Goal: Information Seeking & Learning: Compare options

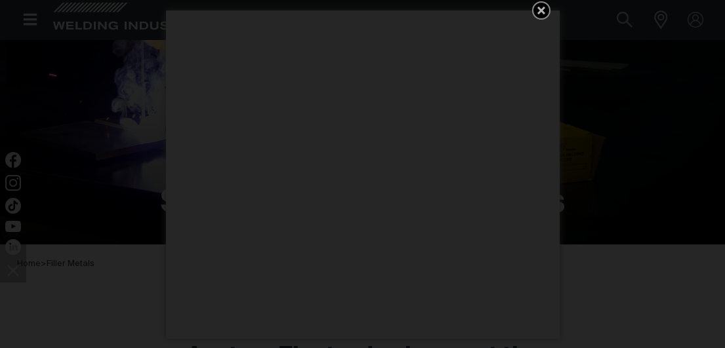
scroll to position [107, 0]
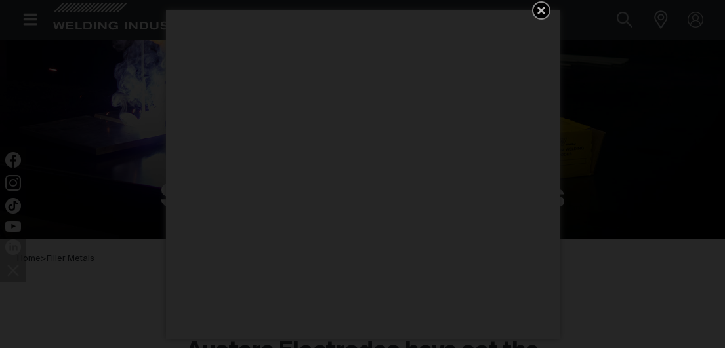
click at [543, 19] on link "Get 5 WIA Welding Guides Free!" at bounding box center [541, 10] width 18 height 18
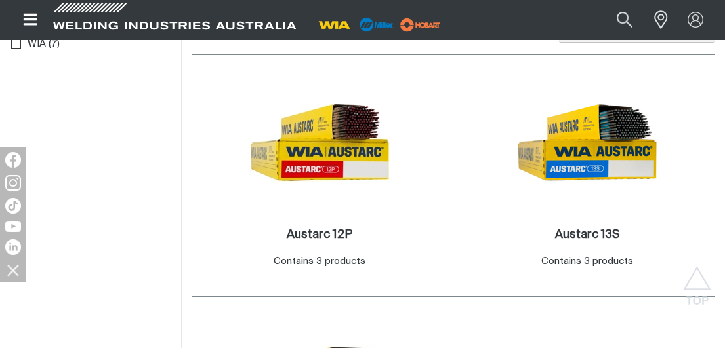
scroll to position [674, 0]
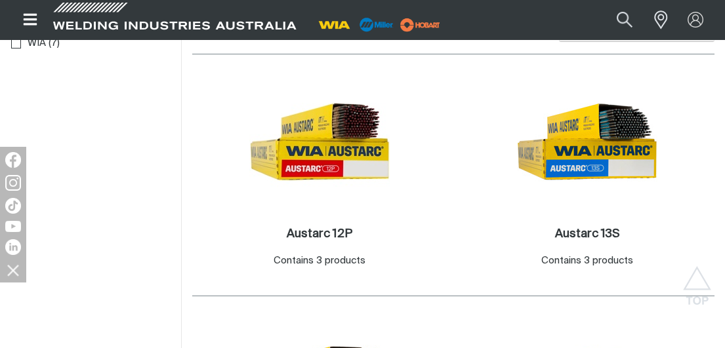
click at [384, 158] on img at bounding box center [319, 142] width 140 height 140
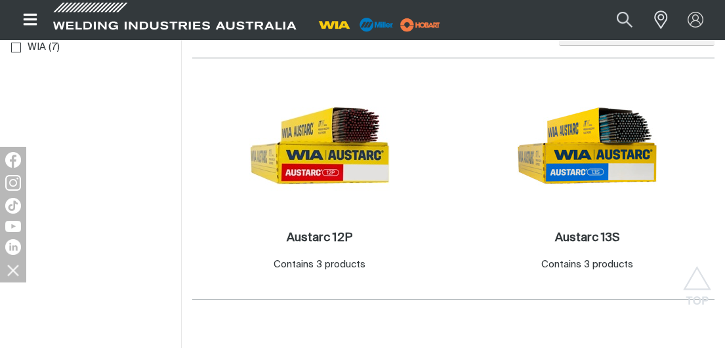
scroll to position [674, 0]
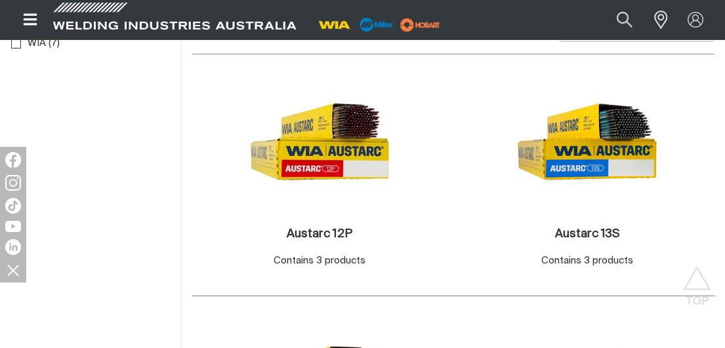
click at [632, 175] on img at bounding box center [587, 142] width 140 height 140
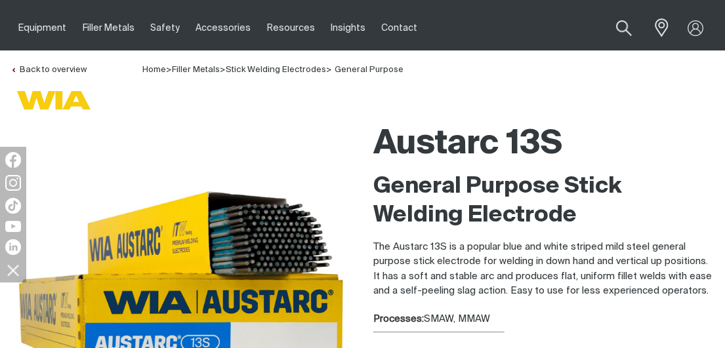
scroll to position [34, 0]
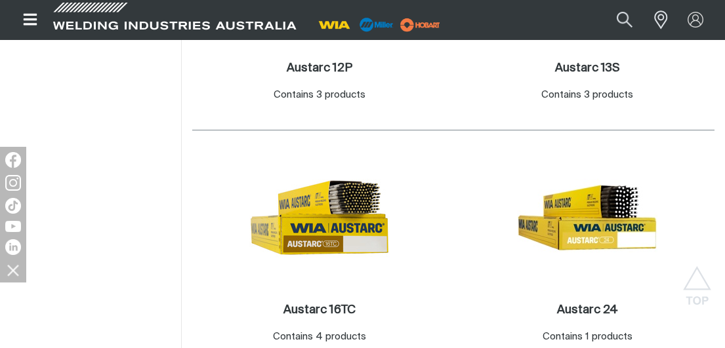
scroll to position [850, 0]
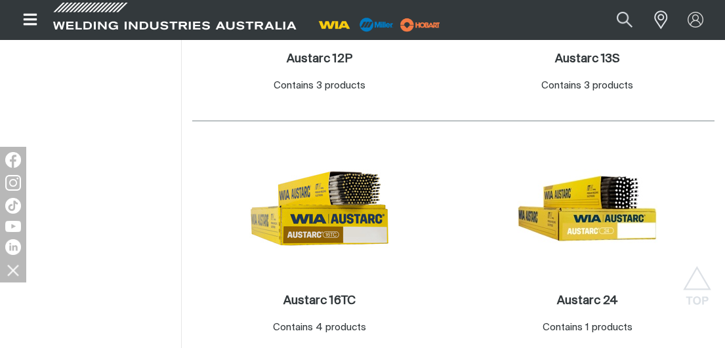
click at [364, 239] on img at bounding box center [319, 208] width 140 height 140
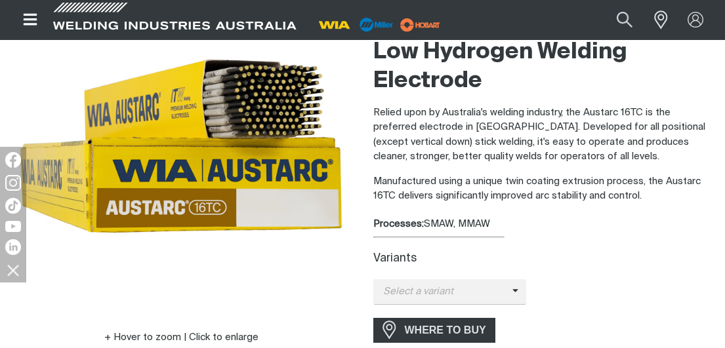
scroll to position [169, 0]
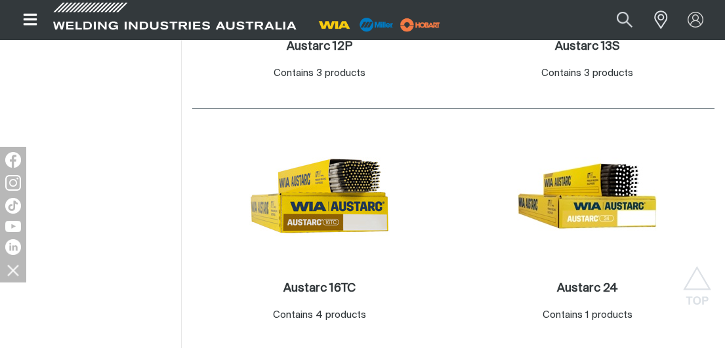
scroll to position [881, 0]
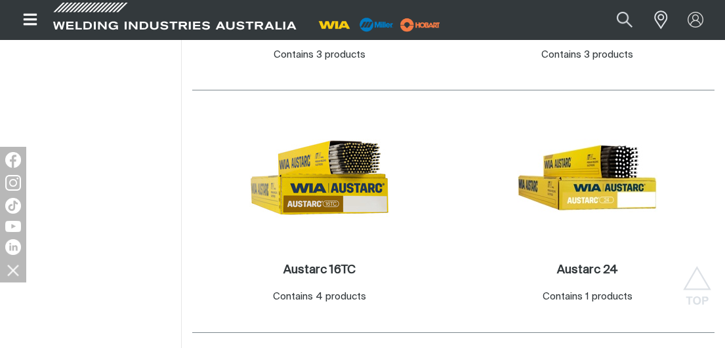
click at [615, 196] on img at bounding box center [587, 178] width 140 height 140
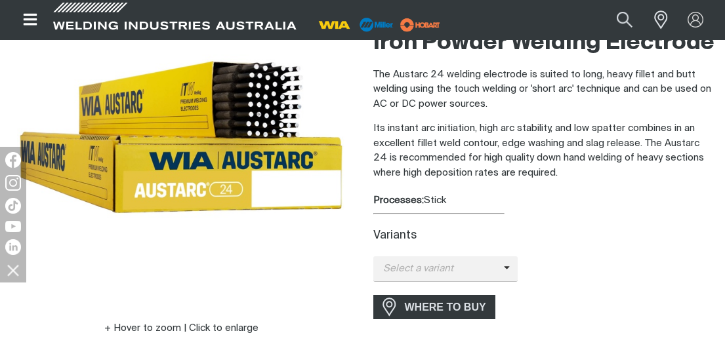
scroll to position [177, 0]
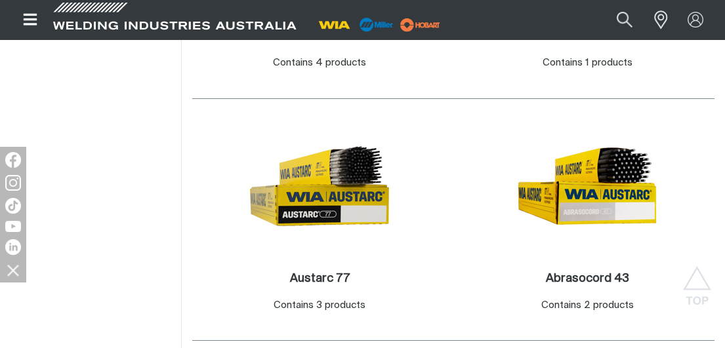
scroll to position [1115, 0]
click at [371, 232] on img at bounding box center [319, 186] width 140 height 140
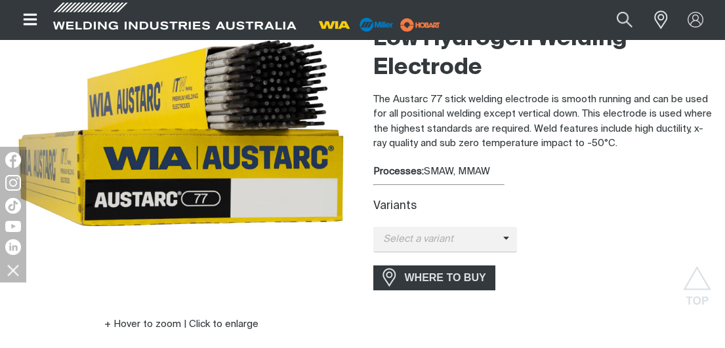
scroll to position [178, 0]
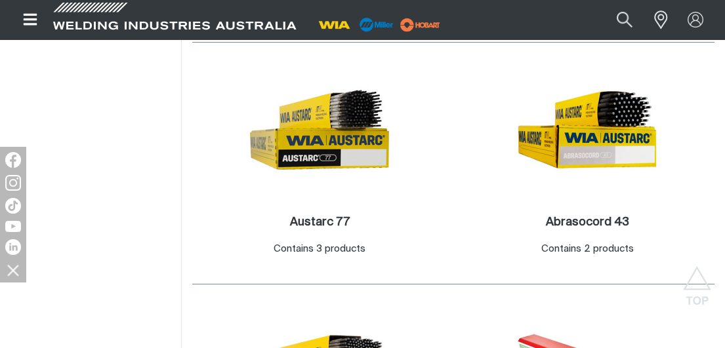
scroll to position [1172, 0]
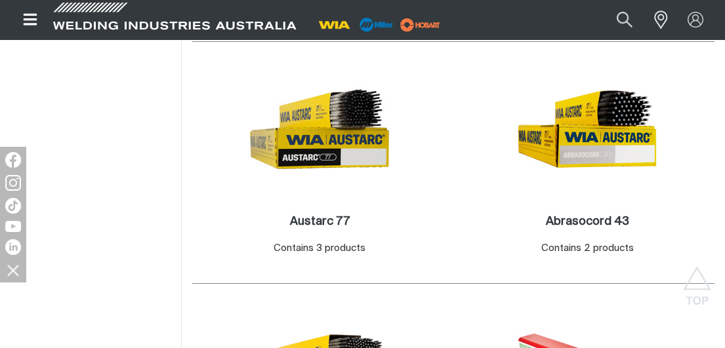
click at [622, 155] on img at bounding box center [587, 129] width 140 height 140
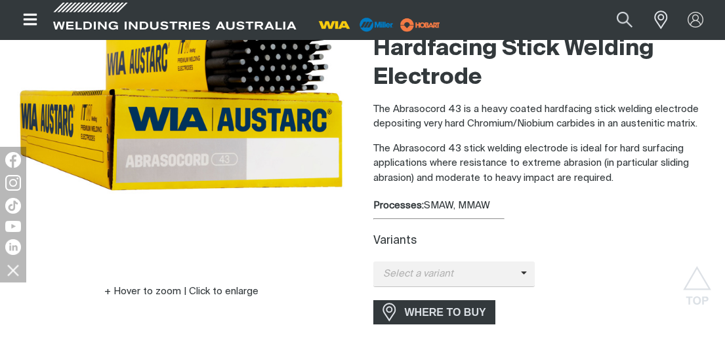
scroll to position [215, 0]
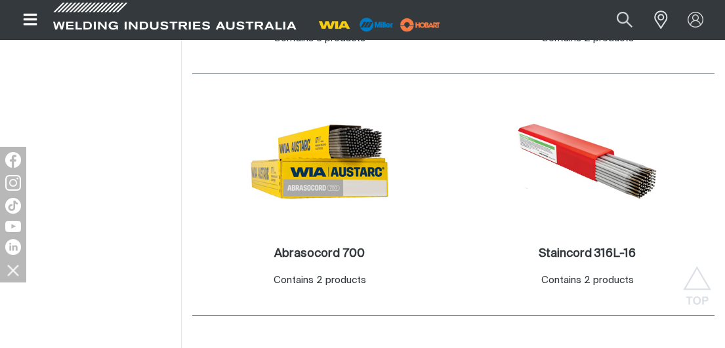
scroll to position [1388, 0]
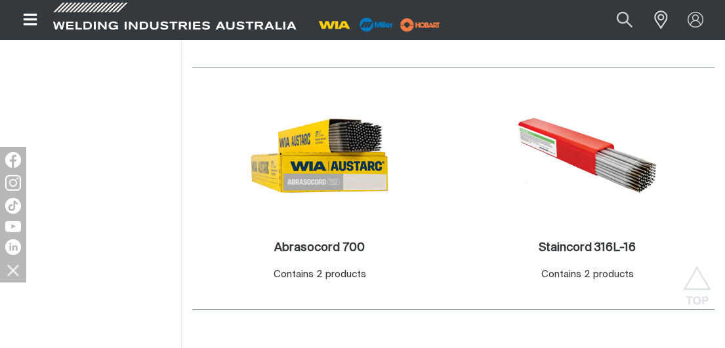
click at [378, 188] on img at bounding box center [319, 155] width 140 height 140
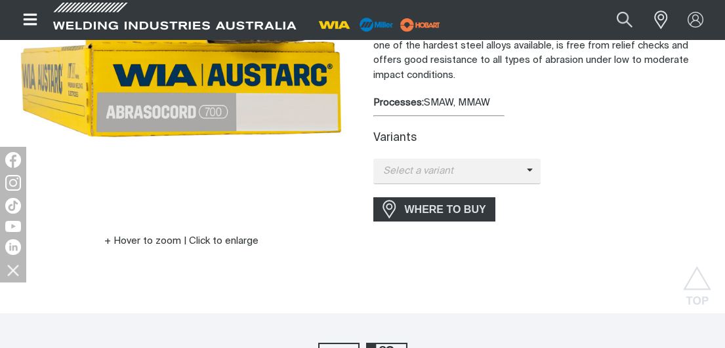
scroll to position [265, 0]
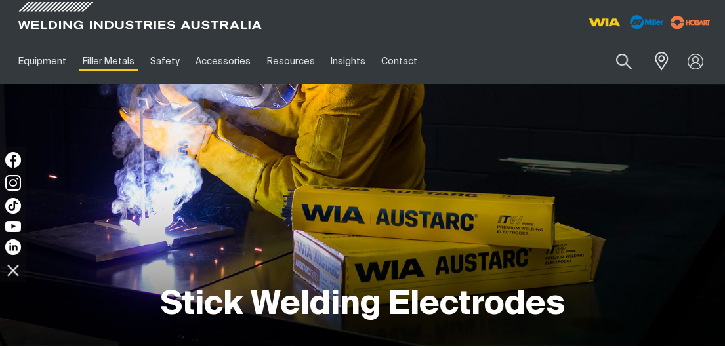
scroll to position [68, 0]
